Goal: Information Seeking & Learning: Learn about a topic

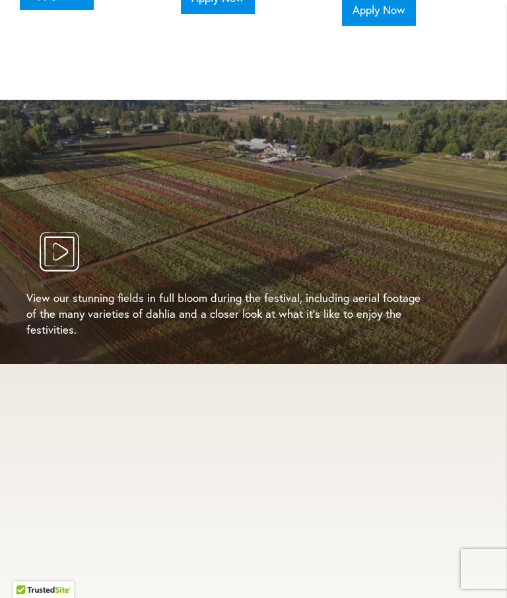
scroll to position [2663, 0]
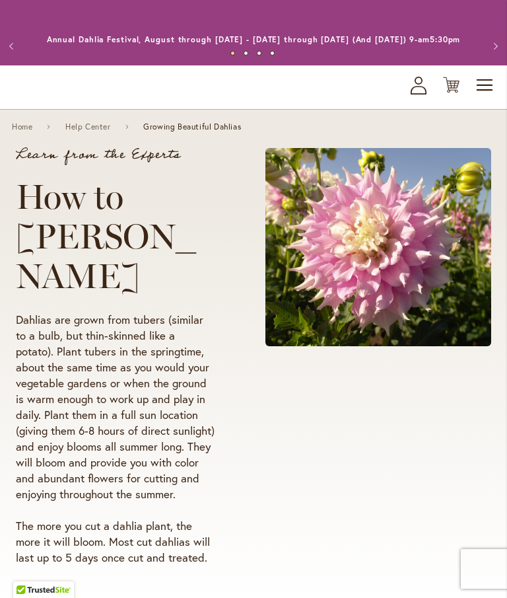
click at [427, 430] on div at bounding box center [378, 356] width 226 height 417
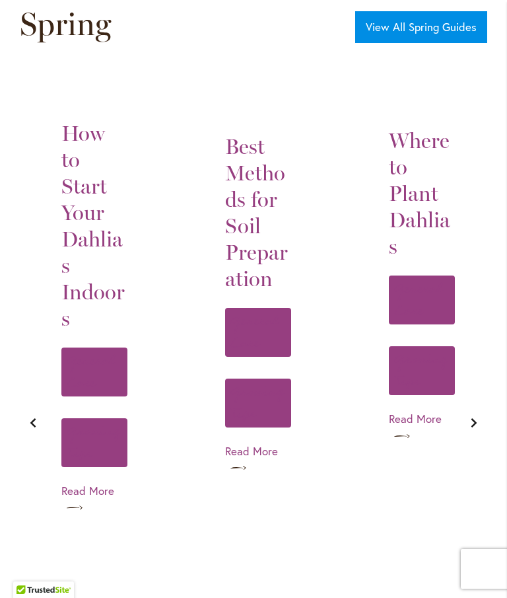
scroll to position [0, 125]
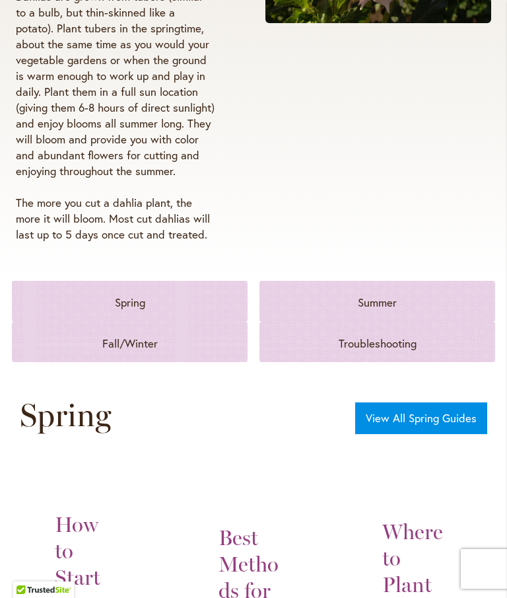
click at [409, 335] on div "Troubleshooting" at bounding box center [377, 343] width 204 height 16
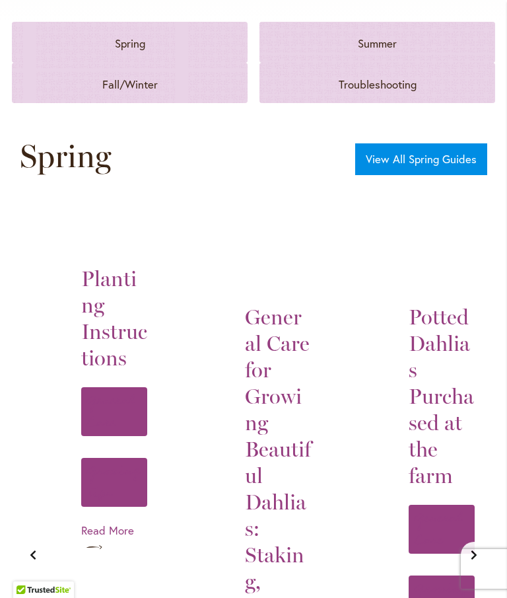
scroll to position [0, 608]
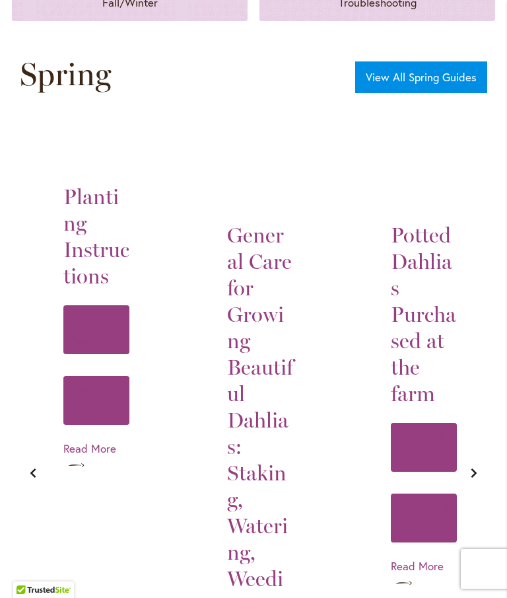
click at [391, 558] on link "Read More" at bounding box center [424, 574] width 66 height 32
